Goal: Information Seeking & Learning: Learn about a topic

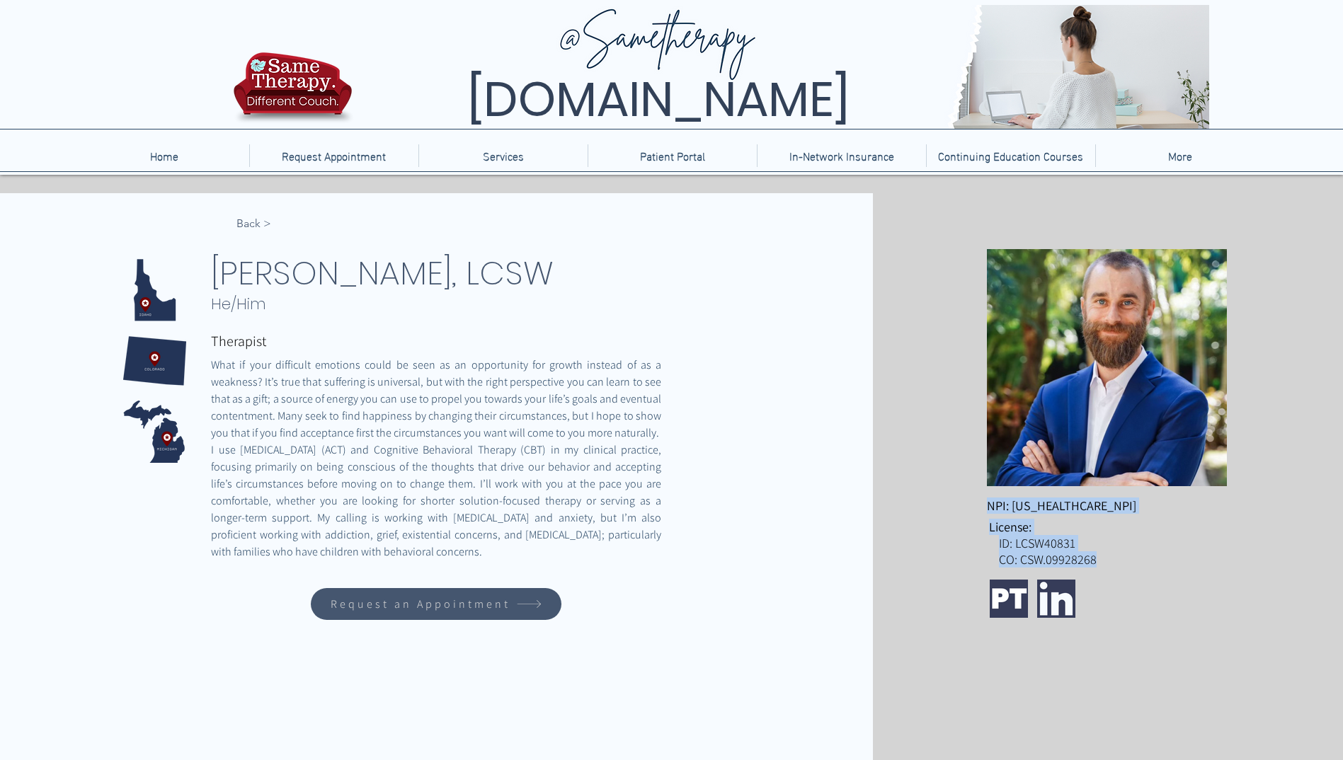
drag, startPoint x: 1007, startPoint y: 556, endPoint x: 1125, endPoint y: 561, distance: 118.3
click at [1125, 561] on div "NPI: [US_HEALTHCARE_NPI] License: ID: LCSW40831 CO: CSW.09928268" at bounding box center [1108, 651] width 470 height 917
click at [1009, 568] on div "main content" at bounding box center [1108, 651] width 470 height 917
drag, startPoint x: 1013, startPoint y: 559, endPoint x: 992, endPoint y: 565, distance: 21.3
click at [992, 565] on div "NPI: [US_HEALTHCARE_NPI] License: ID: LCSW40831 CO: CSW.09928268" at bounding box center [1108, 651] width 470 height 917
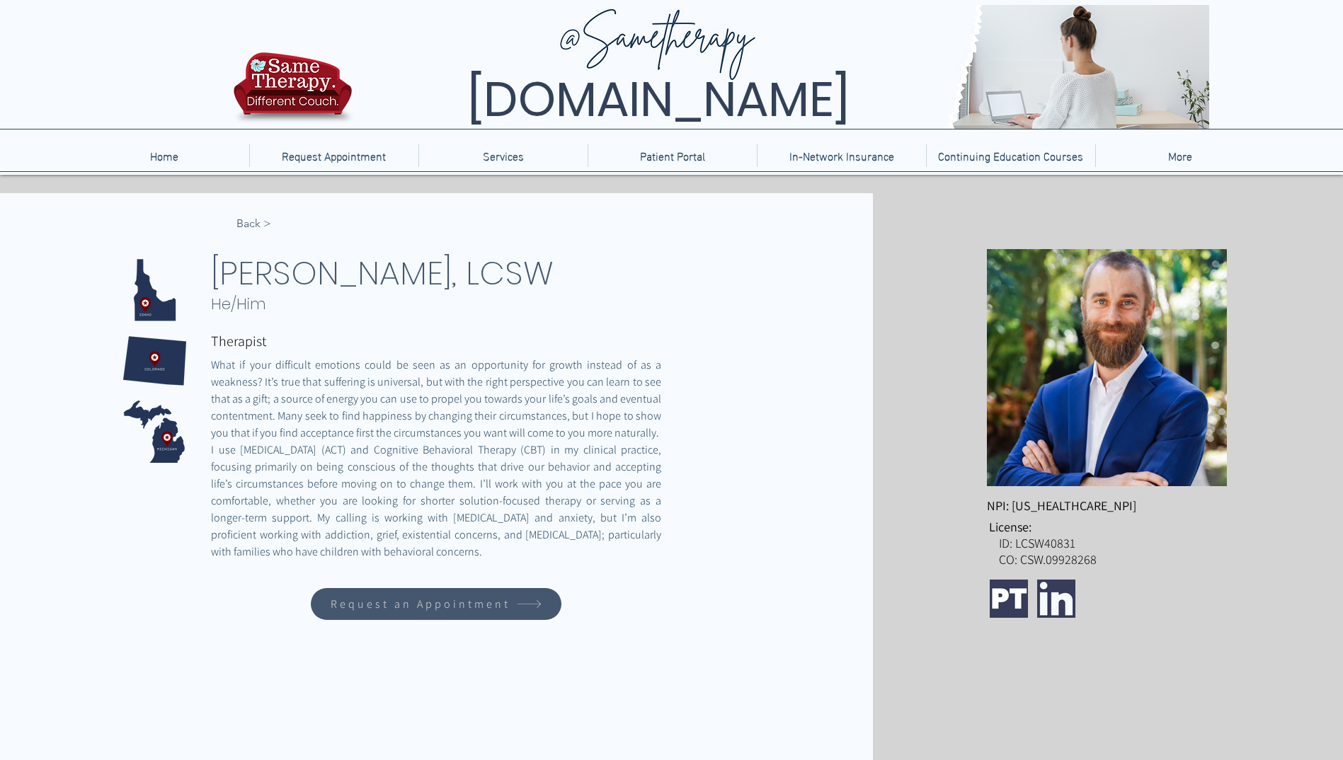
click at [580, 495] on span "I use [MEDICAL_DATA] (ACT) and Cognitive Behavioral Therapy (CBT) in my clinica…" at bounding box center [437, 500] width 452 height 117
drag, startPoint x: 391, startPoint y: 514, endPoint x: 543, endPoint y: 547, distance: 155.0
click at [543, 547] on span "I use [MEDICAL_DATA] (ACT) and Cognitive Behavioral Therapy (CBT) in my clinica…" at bounding box center [436, 501] width 450 height 119
click at [220, 563] on div "main content" at bounding box center [436, 651] width 873 height 917
drag, startPoint x: 554, startPoint y: 532, endPoint x: 635, endPoint y: 556, distance: 85.1
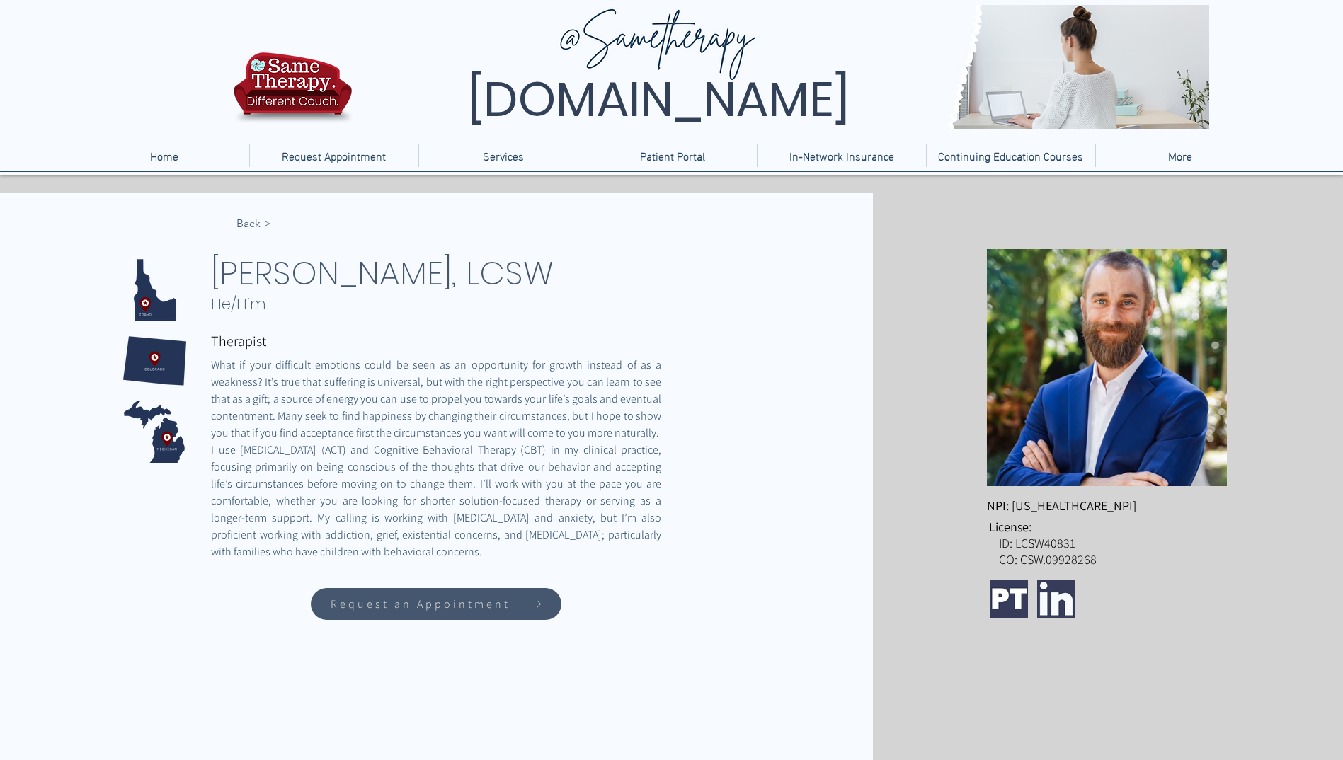
click at [635, 556] on span "I use [MEDICAL_DATA] (ACT) and Cognitive Behavioral Therapy (CBT) in my clinica…" at bounding box center [436, 501] width 450 height 119
click at [165, 157] on p "Home" at bounding box center [164, 155] width 42 height 23
